Goal: Information Seeking & Learning: Learn about a topic

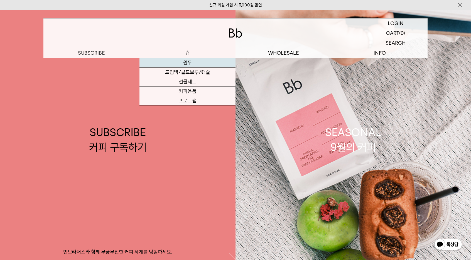
click at [191, 64] on link "원두" at bounding box center [188, 62] width 96 height 9
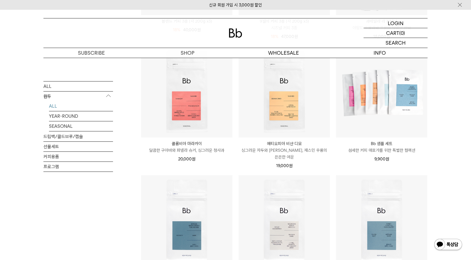
scroll to position [279, 0]
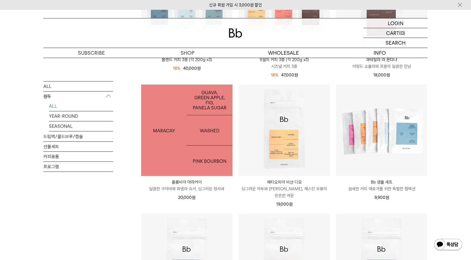
click at [193, 124] on img at bounding box center [186, 129] width 91 height 91
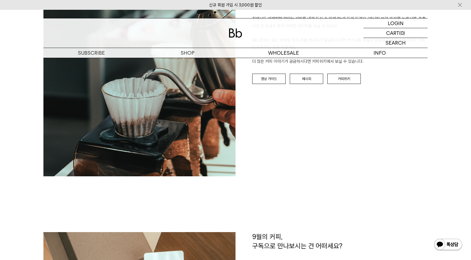
scroll to position [641, 0]
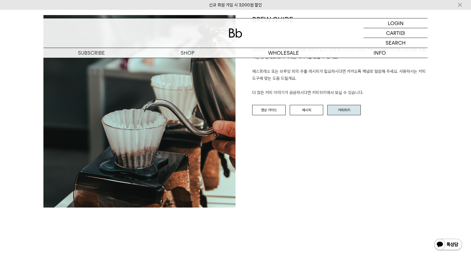
click at [338, 108] on link "커피위키" at bounding box center [344, 110] width 33 height 11
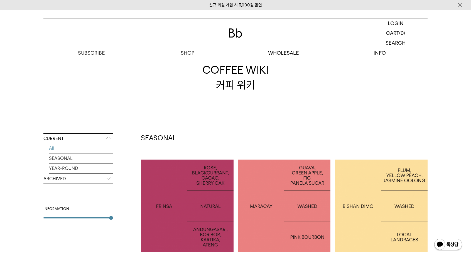
scroll to position [195, 0]
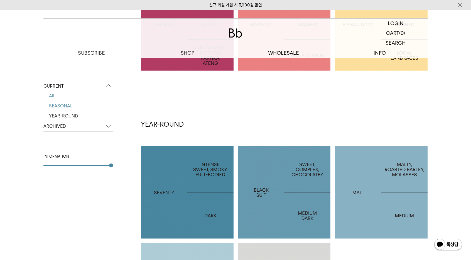
click at [81, 103] on link "SEASONAL" at bounding box center [81, 106] width 64 height 10
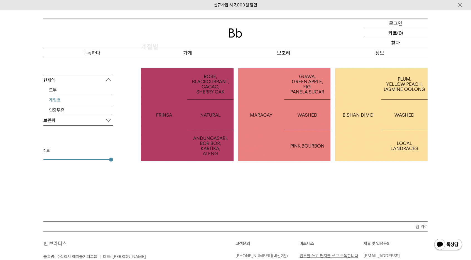
scroll to position [56, 0]
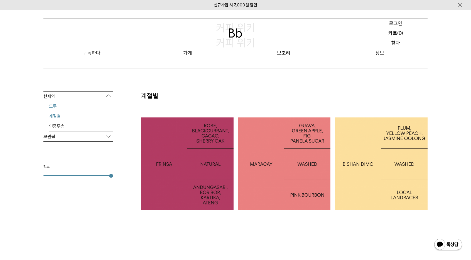
click at [60, 104] on link "모두" at bounding box center [81, 106] width 64 height 10
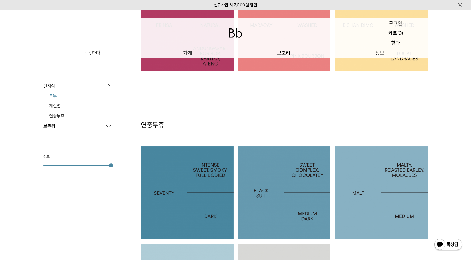
scroll to position [56, 0]
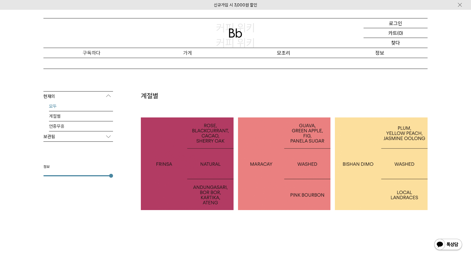
click at [70, 136] on p "보관됨" at bounding box center [78, 137] width 70 height 10
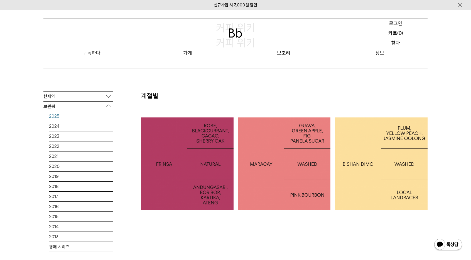
click at [56, 118] on font "2025" at bounding box center [54, 115] width 10 height 5
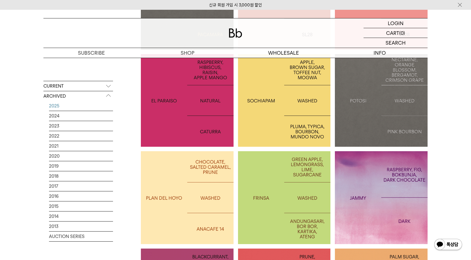
scroll to position [418, 0]
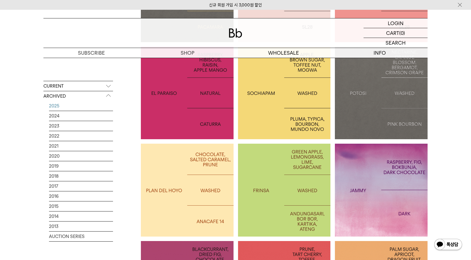
click at [365, 191] on p "JAMMY" at bounding box center [381, 190] width 93 height 8
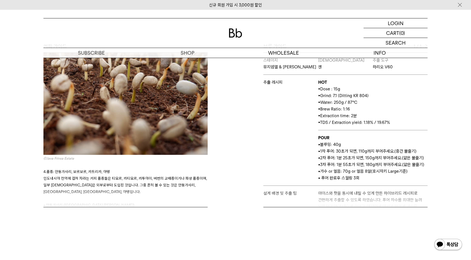
scroll to position [4394, 0]
